Goal: Transaction & Acquisition: Purchase product/service

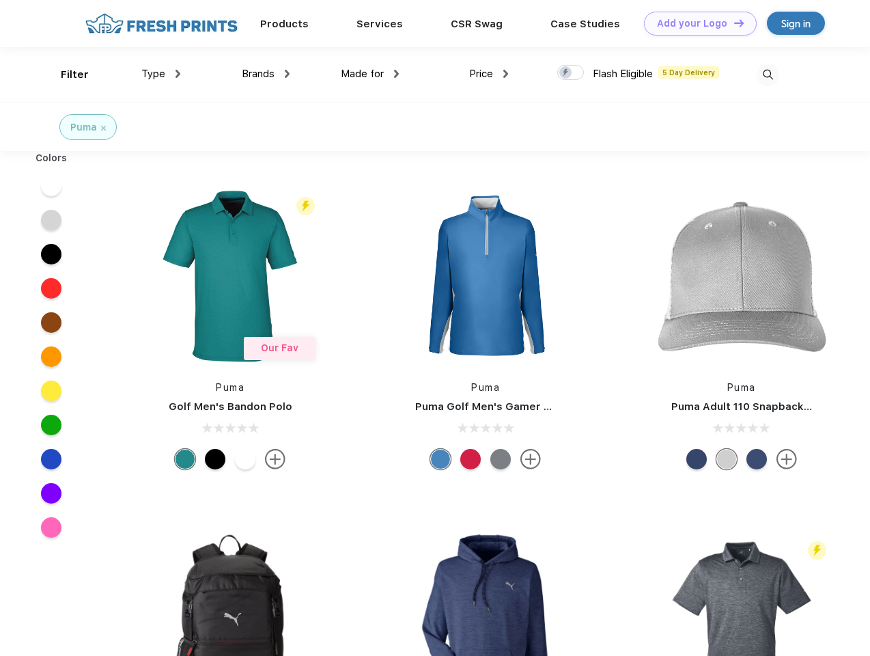
click at [696, 23] on link "Add your Logo Design Tool" at bounding box center [700, 24] width 113 height 24
click at [0, 0] on div "Design Tool" at bounding box center [0, 0] width 0 height 0
click at [733, 23] on link "Add your Logo Design Tool" at bounding box center [700, 24] width 113 height 24
click at [66, 74] on div "Filter" at bounding box center [75, 75] width 28 height 16
click at [161, 74] on span "Type" at bounding box center [153, 74] width 24 height 12
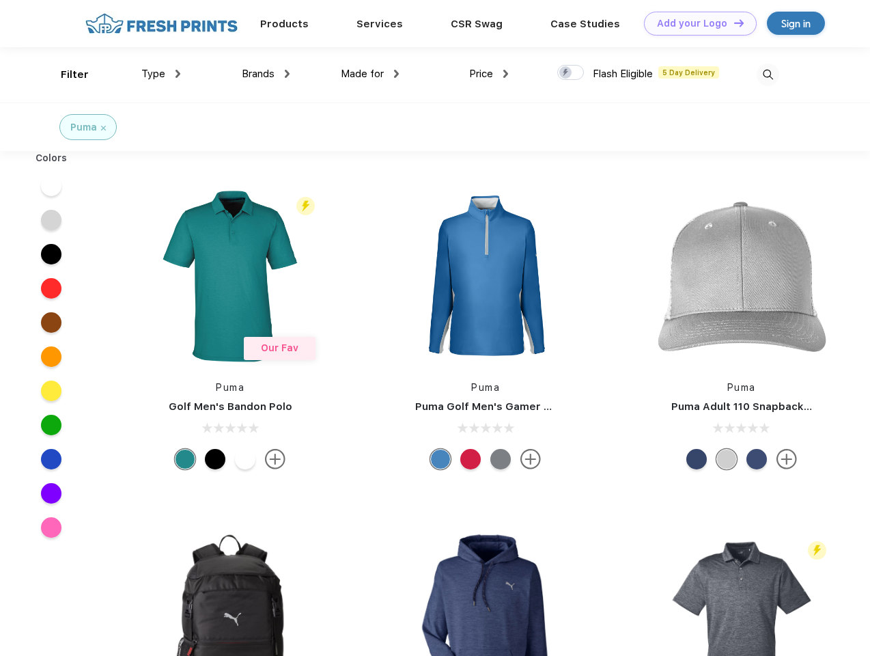
click at [266, 74] on span "Brands" at bounding box center [258, 74] width 33 height 12
click at [370, 74] on span "Made for" at bounding box center [362, 74] width 43 height 12
click at [489, 74] on span "Price" at bounding box center [481, 74] width 24 height 12
click at [571, 73] on div at bounding box center [571, 72] width 27 height 15
click at [566, 73] on input "checkbox" at bounding box center [562, 68] width 9 height 9
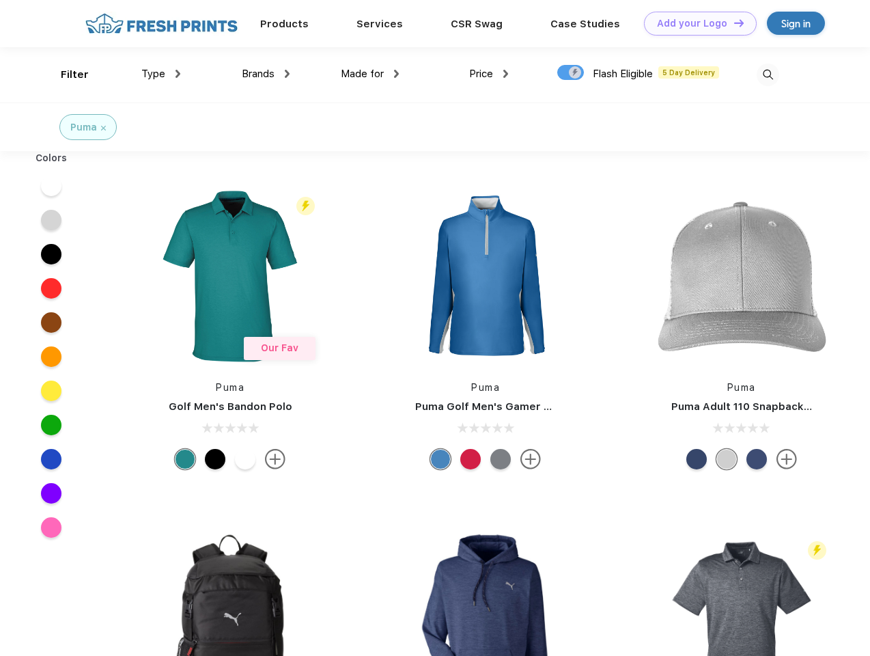
click at [768, 74] on img at bounding box center [768, 75] width 23 height 23
